Goal: Task Accomplishment & Management: Use online tool/utility

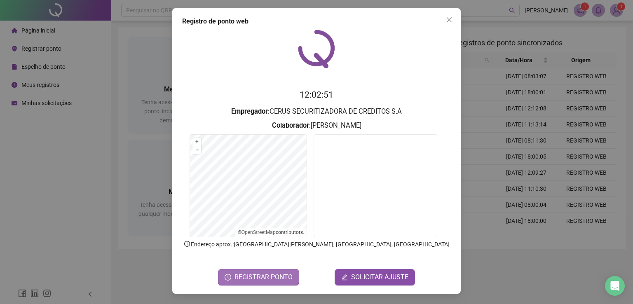
click at [287, 279] on span "REGISTRAR PONTO" at bounding box center [263, 277] width 58 height 10
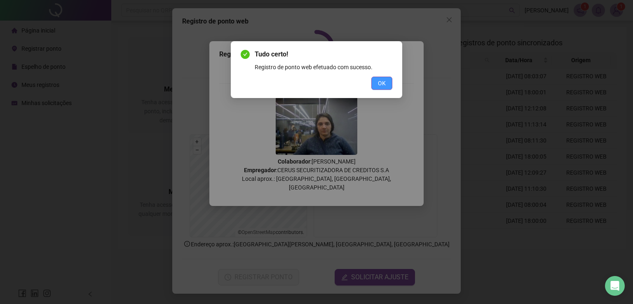
click at [388, 87] on button "OK" at bounding box center [381, 83] width 21 height 13
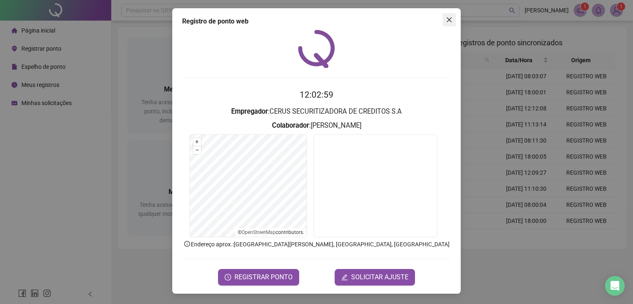
click at [446, 20] on icon "close" at bounding box center [449, 19] width 7 height 7
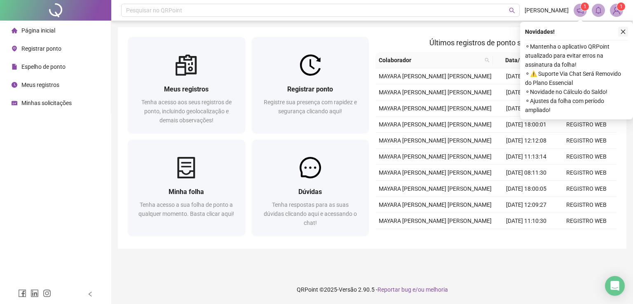
click at [623, 33] on icon "close" at bounding box center [623, 32] width 6 height 6
